Goal: Information Seeking & Learning: Learn about a topic

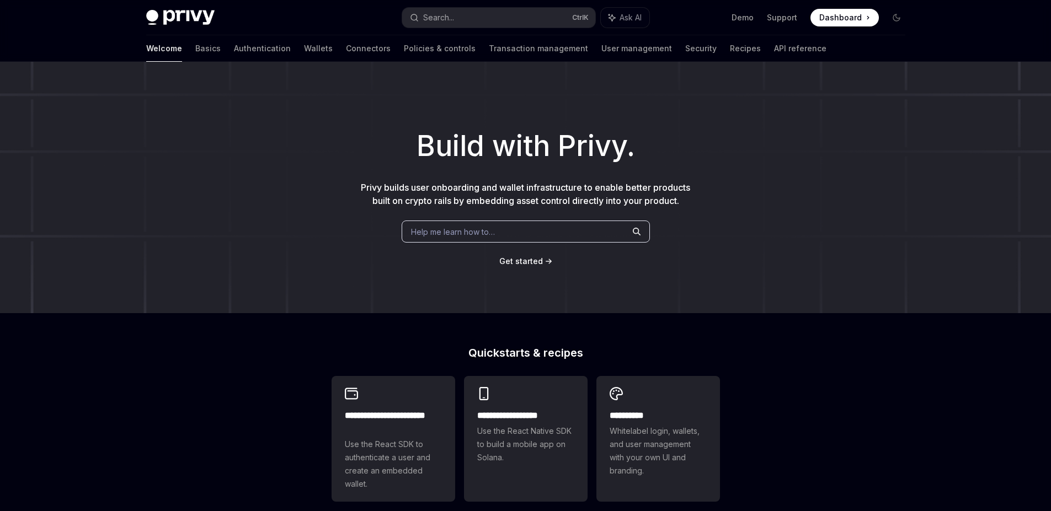
scroll to position [392, 0]
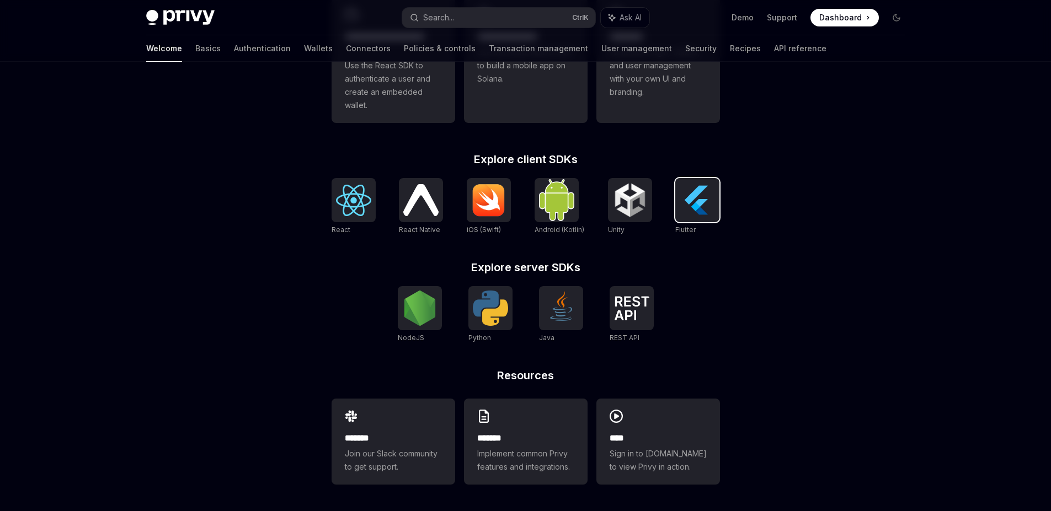
click at [699, 197] on img at bounding box center [697, 200] width 35 height 35
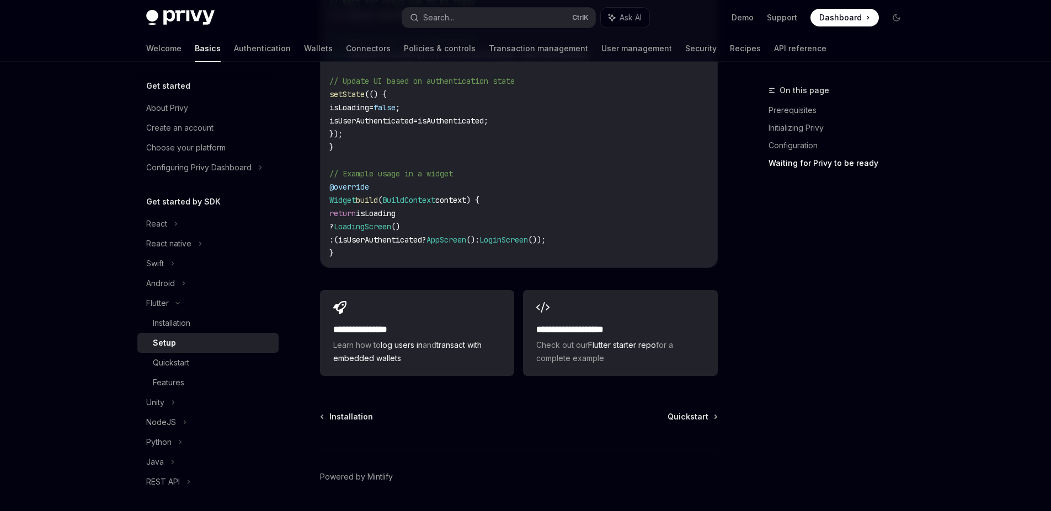
scroll to position [1195, 0]
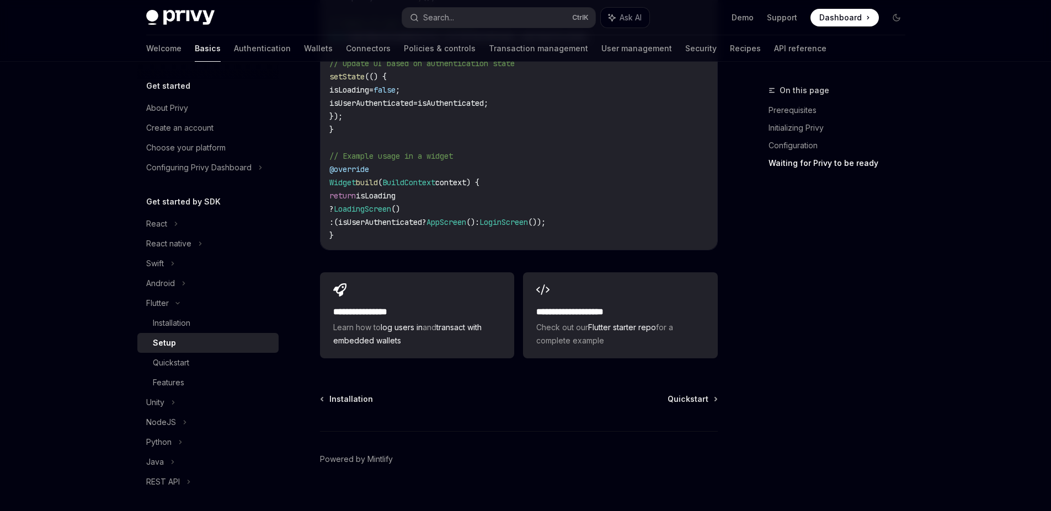
click at [208, 350] on link "Setup" at bounding box center [207, 343] width 141 height 20
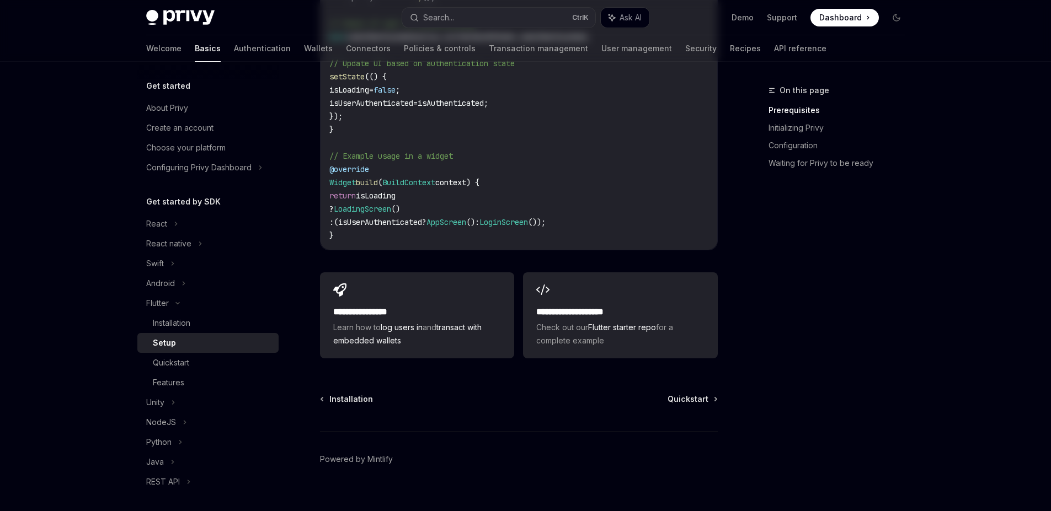
scroll to position [0, 0]
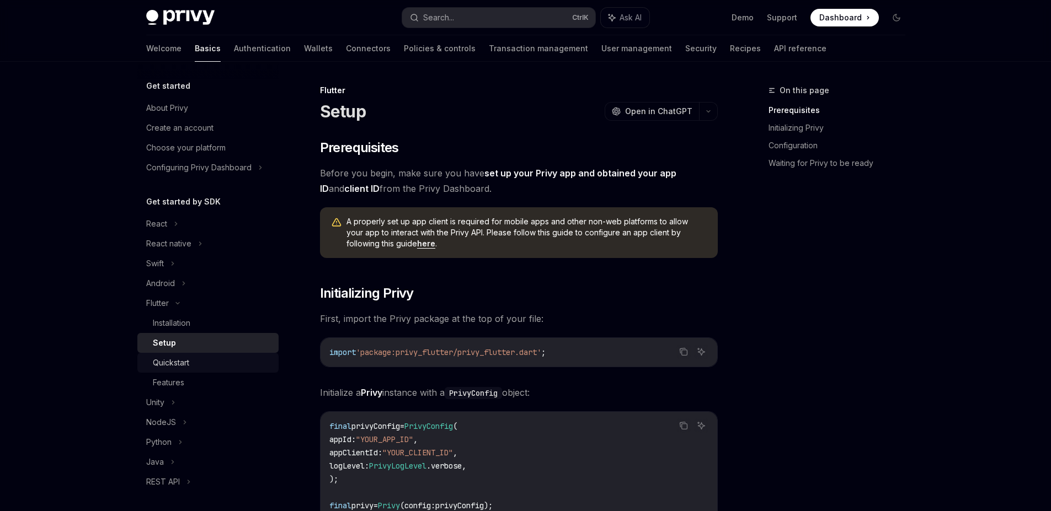
click at [193, 359] on div "Quickstart" at bounding box center [212, 362] width 119 height 13
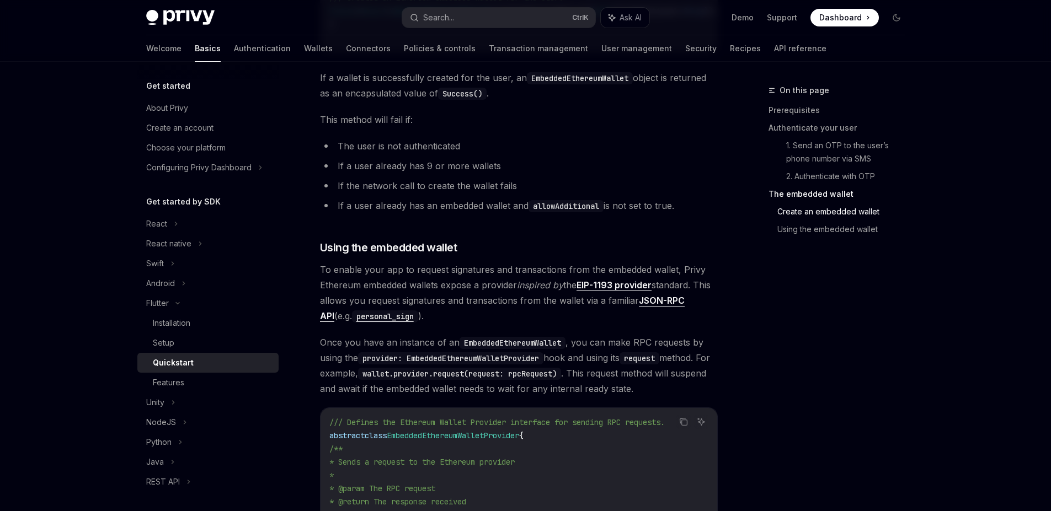
scroll to position [1425, 0]
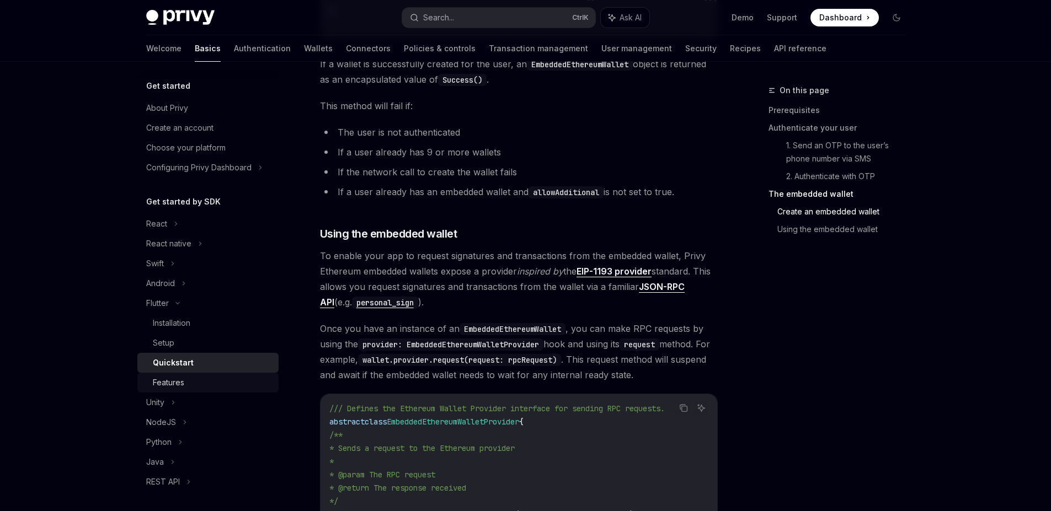
click at [233, 389] on div "Features" at bounding box center [212, 382] width 119 height 13
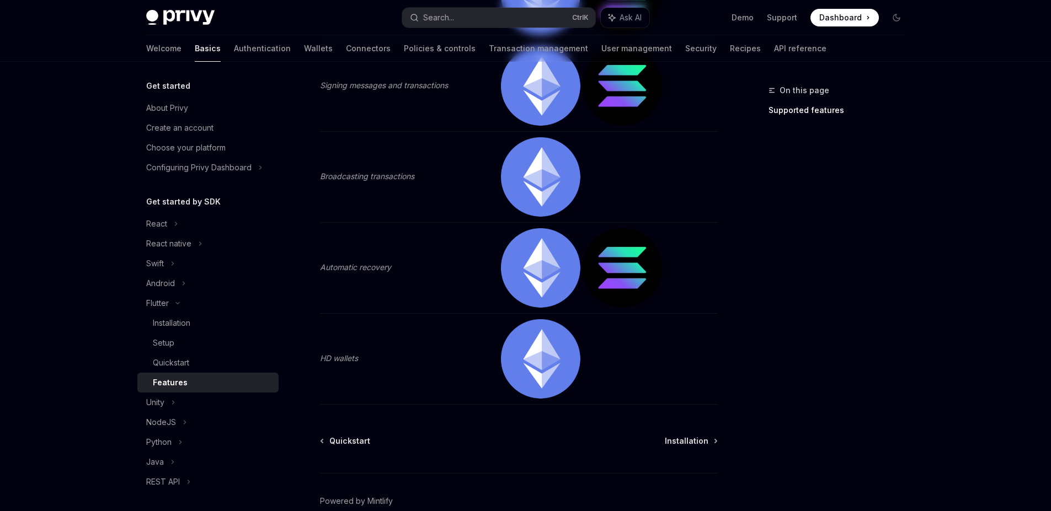
scroll to position [506, 0]
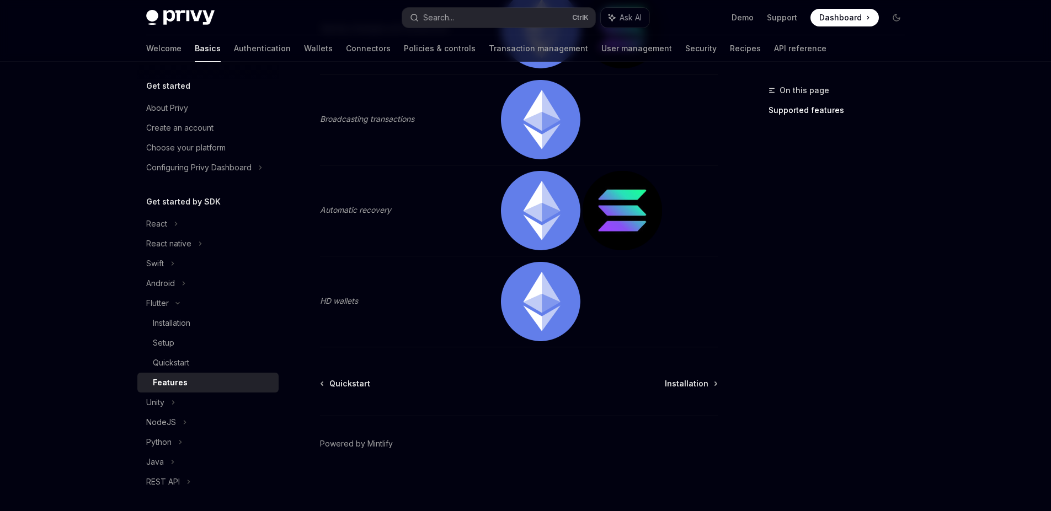
click at [492, 398] on div "Quickstart Installation Powered by Mintlify" at bounding box center [519, 444] width 398 height 133
click at [202, 423] on div "NodeJS" at bounding box center [207, 423] width 141 height 20
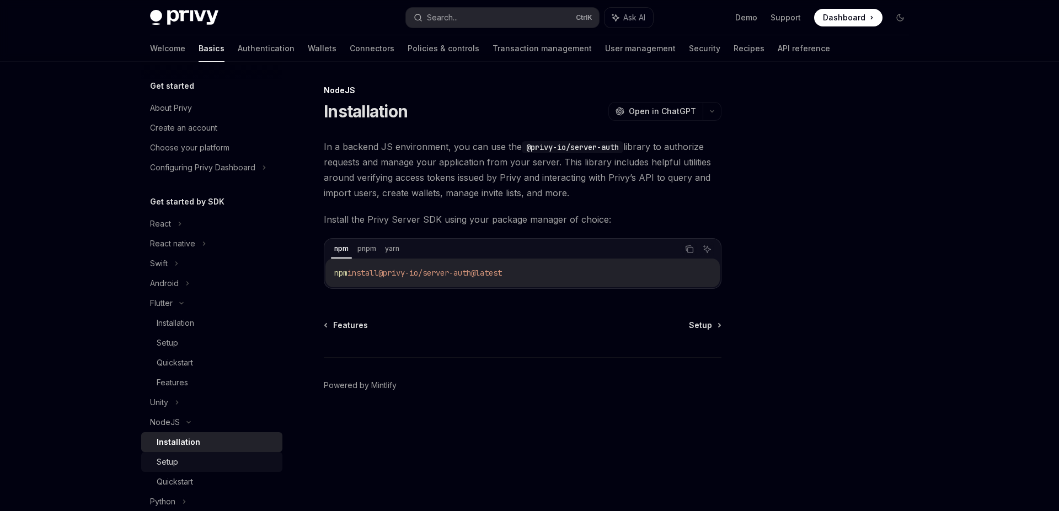
click at [219, 457] on div "Setup" at bounding box center [216, 462] width 119 height 13
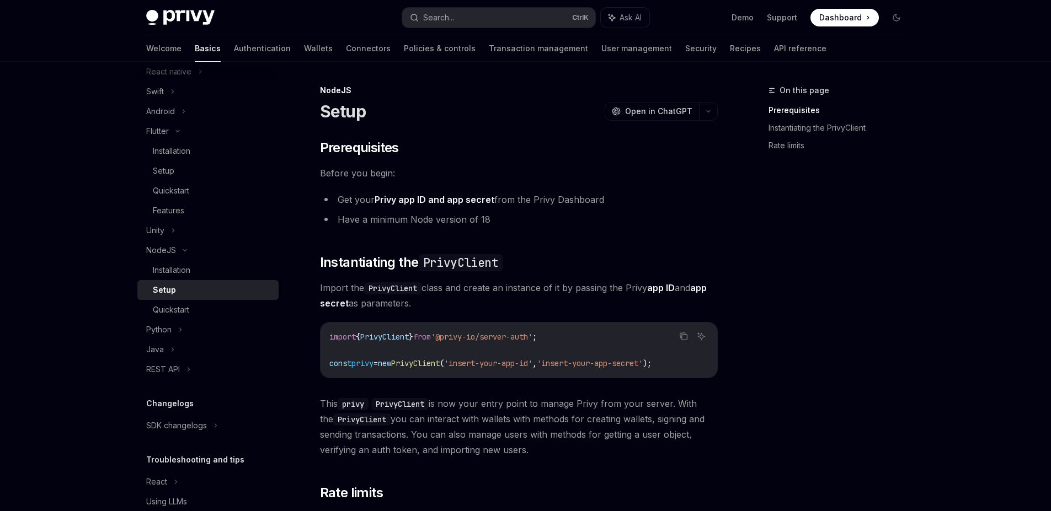
scroll to position [215, 0]
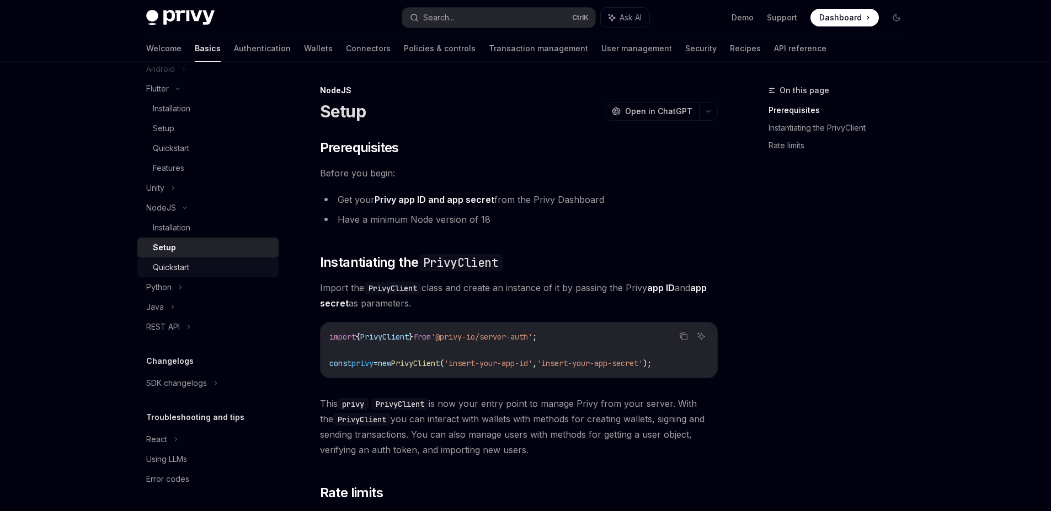
click at [175, 271] on div "Quickstart" at bounding box center [171, 267] width 36 height 13
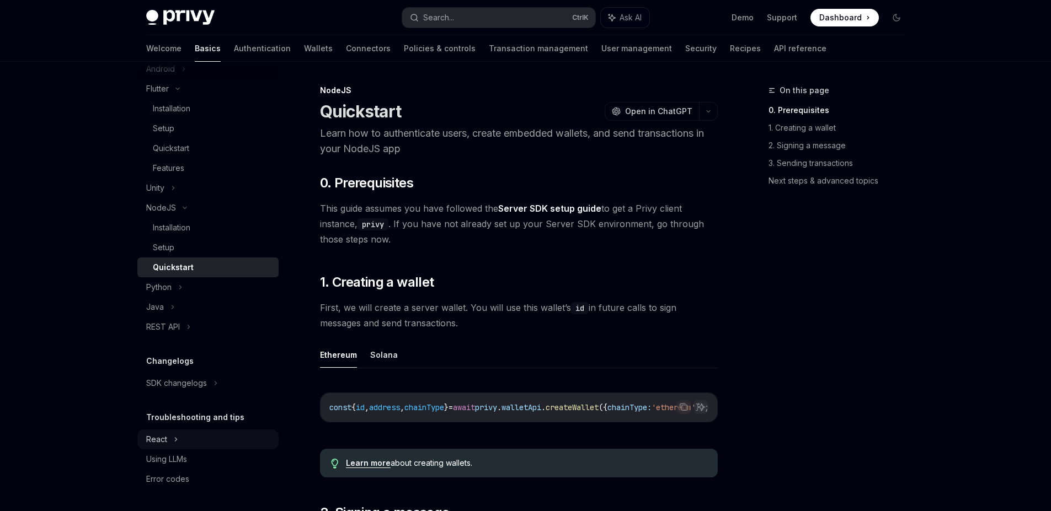
click at [175, 16] on icon at bounding box center [176, 9] width 4 height 13
type textarea "*"
